Goal: Transaction & Acquisition: Book appointment/travel/reservation

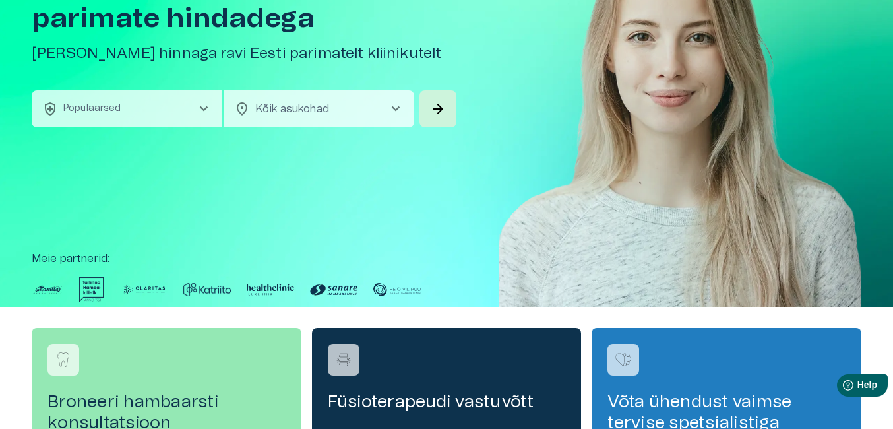
scroll to position [114, 0]
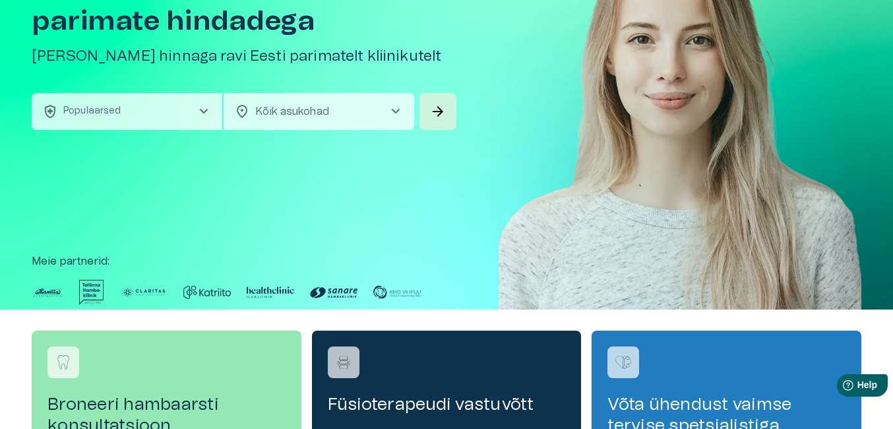
click at [208, 114] on span "chevron_right" at bounding box center [204, 112] width 16 height 16
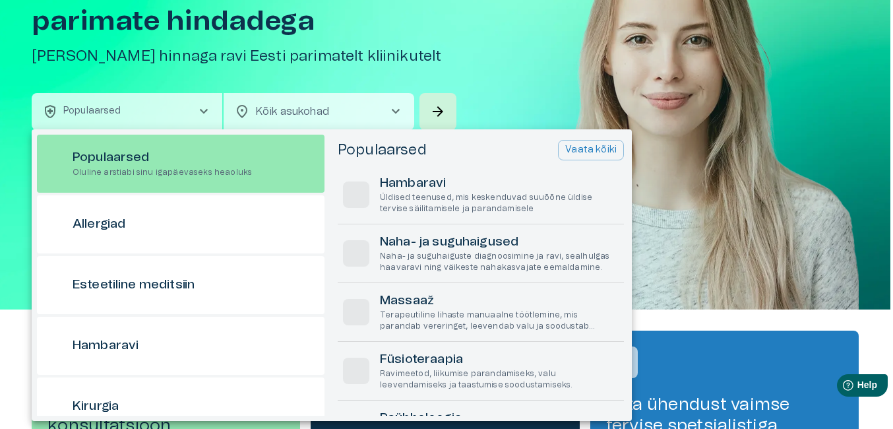
scroll to position [37, 0]
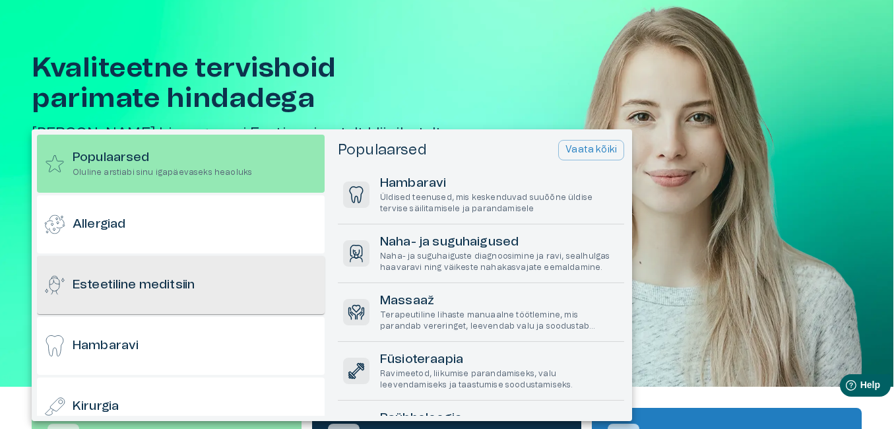
click at [157, 286] on h6 "Esteetiline meditsiin" at bounding box center [134, 285] width 122 height 18
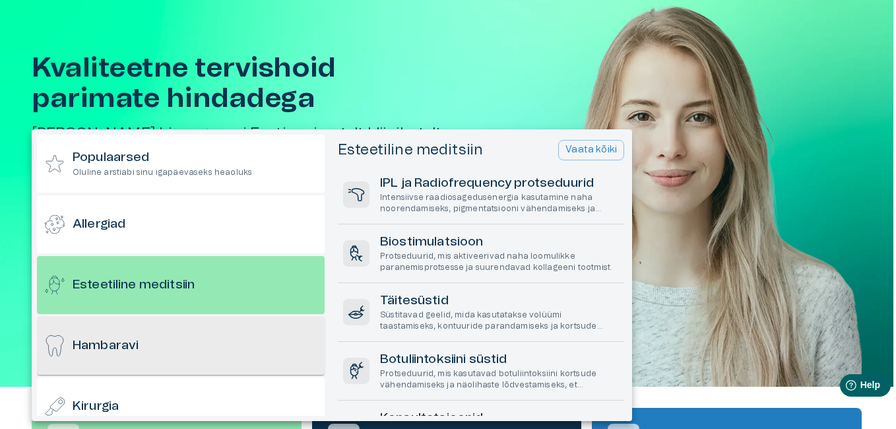
click at [130, 345] on h6 "Hambaravi" at bounding box center [106, 346] width 66 height 18
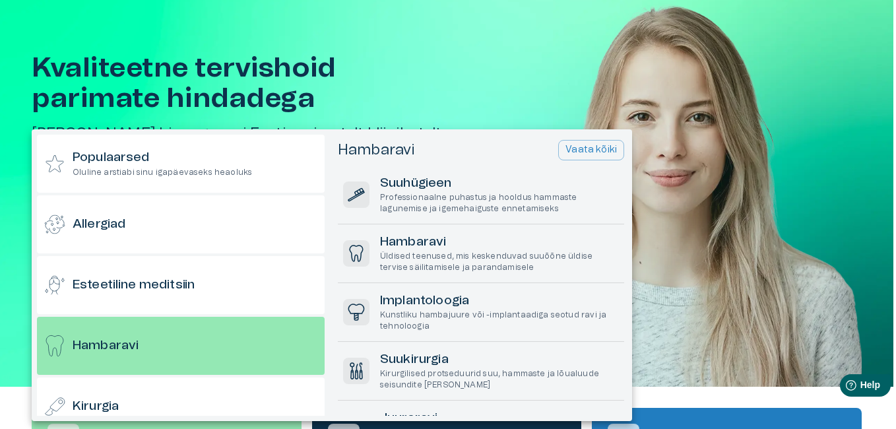
click at [425, 45] on div at bounding box center [448, 214] width 896 height 429
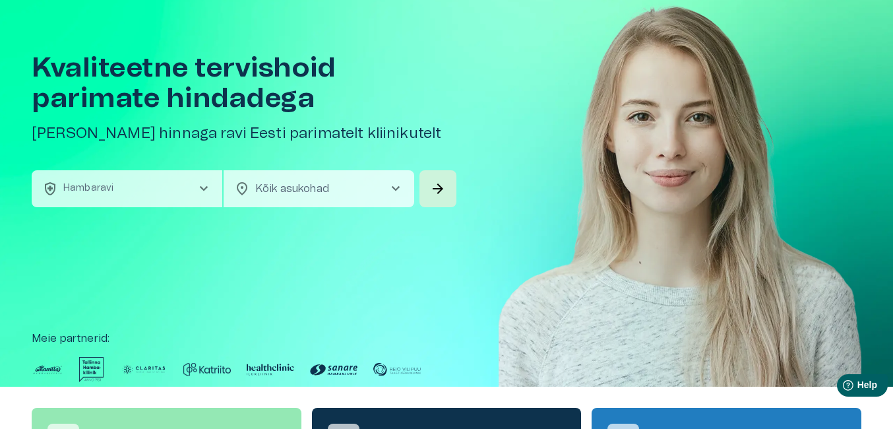
click at [399, 189] on span "chevron_right" at bounding box center [396, 189] width 16 height 16
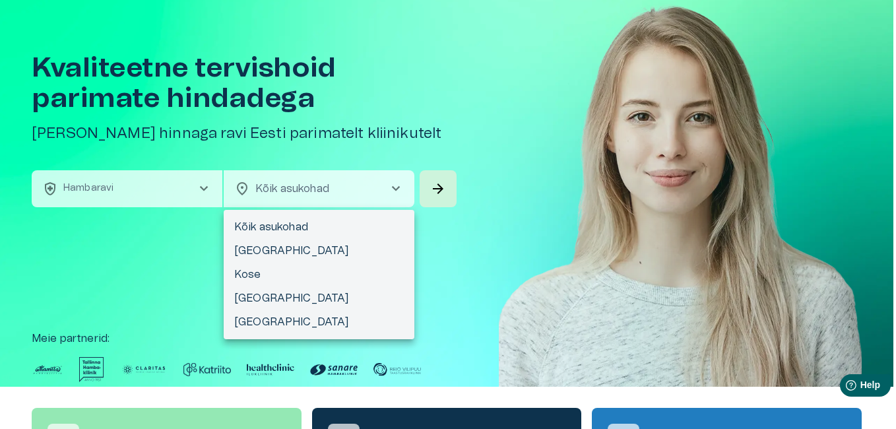
click at [268, 305] on li "[GEOGRAPHIC_DATA]" at bounding box center [319, 298] width 191 height 24
type input "**********"
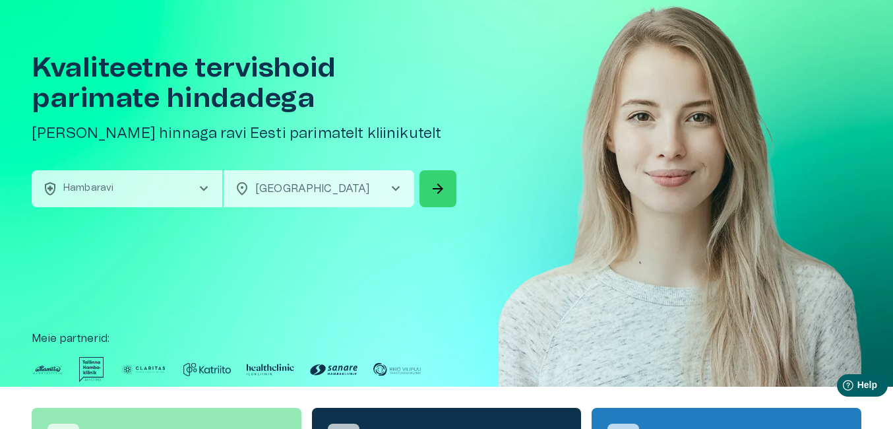
click at [439, 191] on span "arrow_forward" at bounding box center [438, 189] width 16 height 16
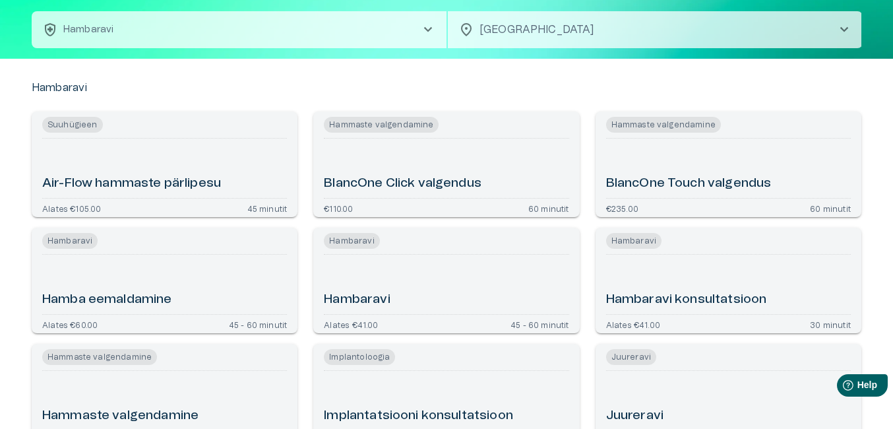
scroll to position [65, 0]
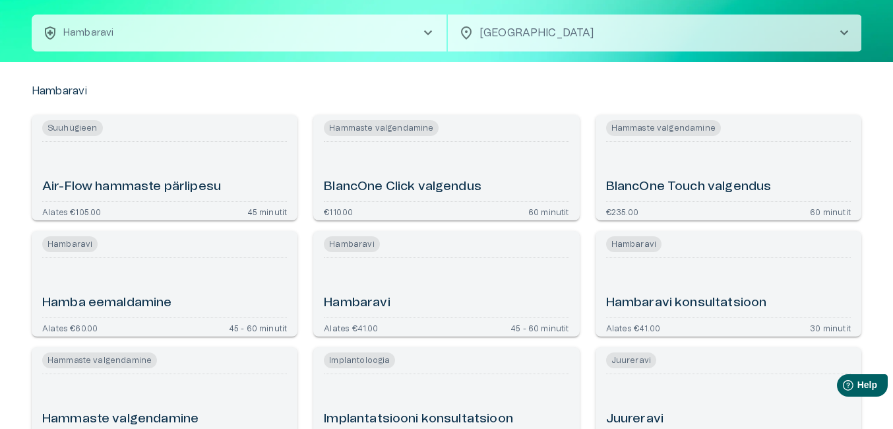
click at [370, 299] on h6 "Hambaravi" at bounding box center [357, 303] width 66 height 18
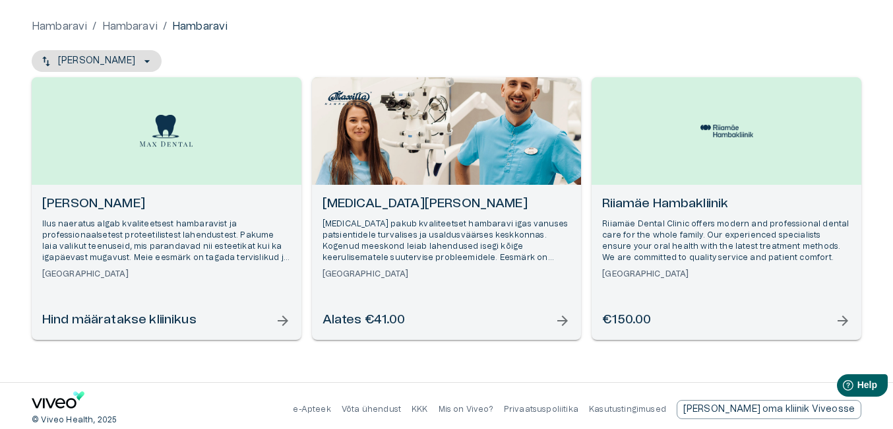
scroll to position [118, 0]
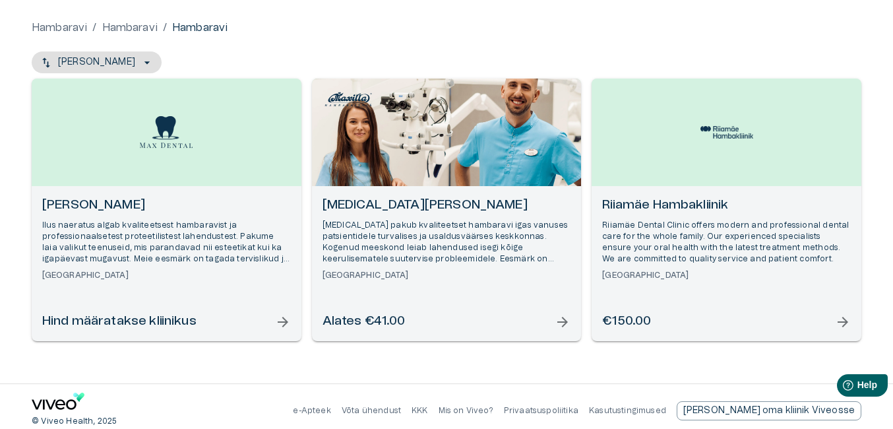
click at [843, 319] on span "arrow_forward" at bounding box center [843, 322] width 16 height 16
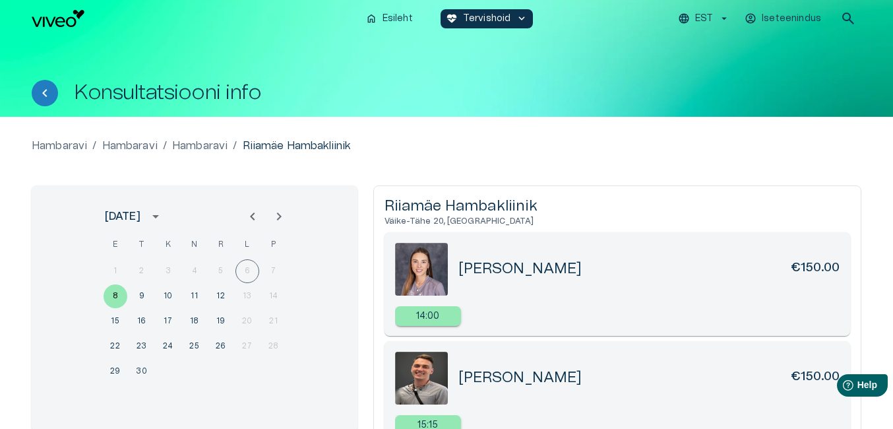
scroll to position [127, 0]
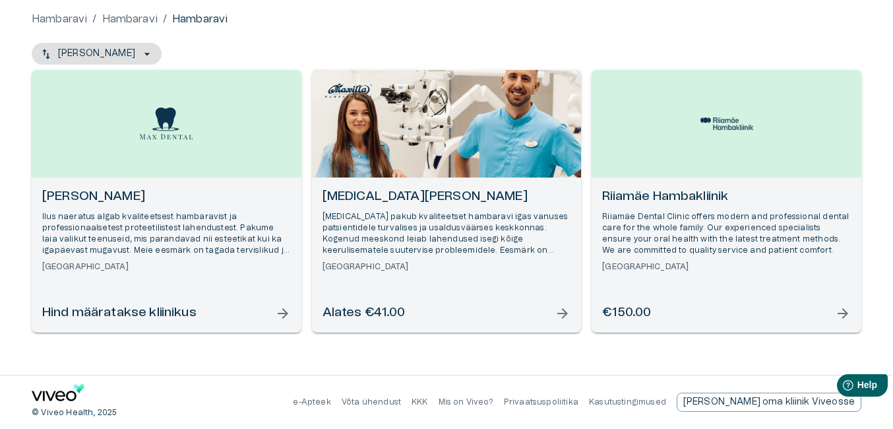
click at [394, 212] on p "[MEDICAL_DATA] pakub kvaliteetset hambaravi igas vanuses patsientidele turvalis…" at bounding box center [447, 234] width 249 height 46
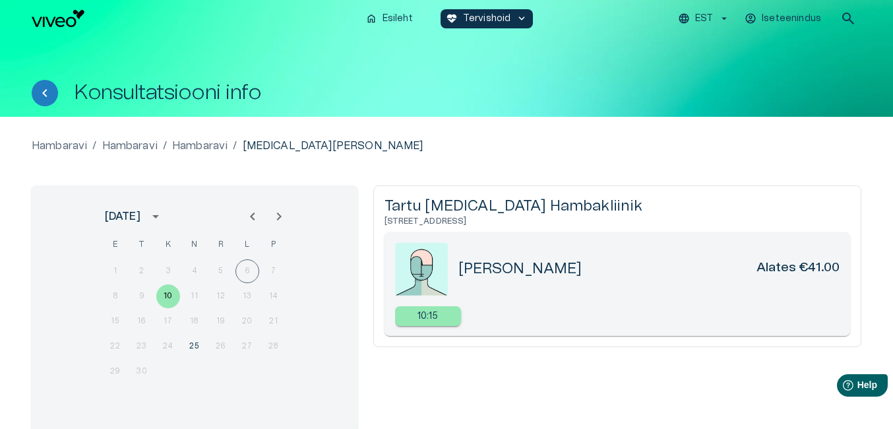
scroll to position [127, 0]
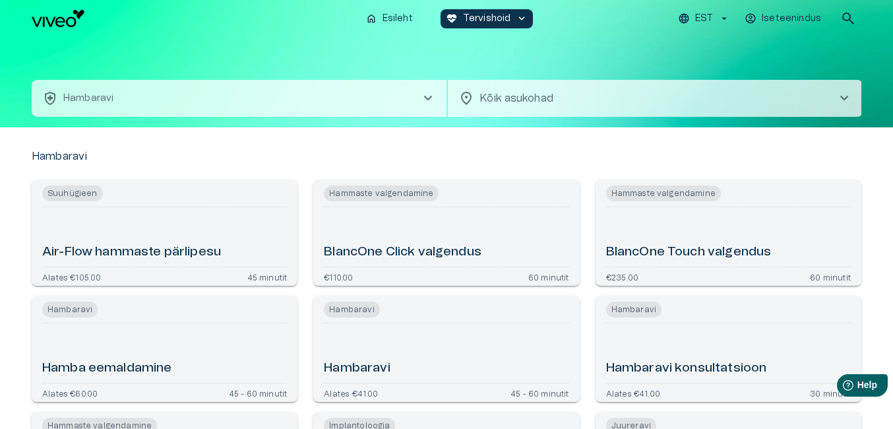
click at [246, 46] on div "health_and_safety Hambaravi chevron_right location_on Kõik asukohad chevron_rig…" at bounding box center [447, 82] width 830 height 90
